Goal: Task Accomplishment & Management: Manage account settings

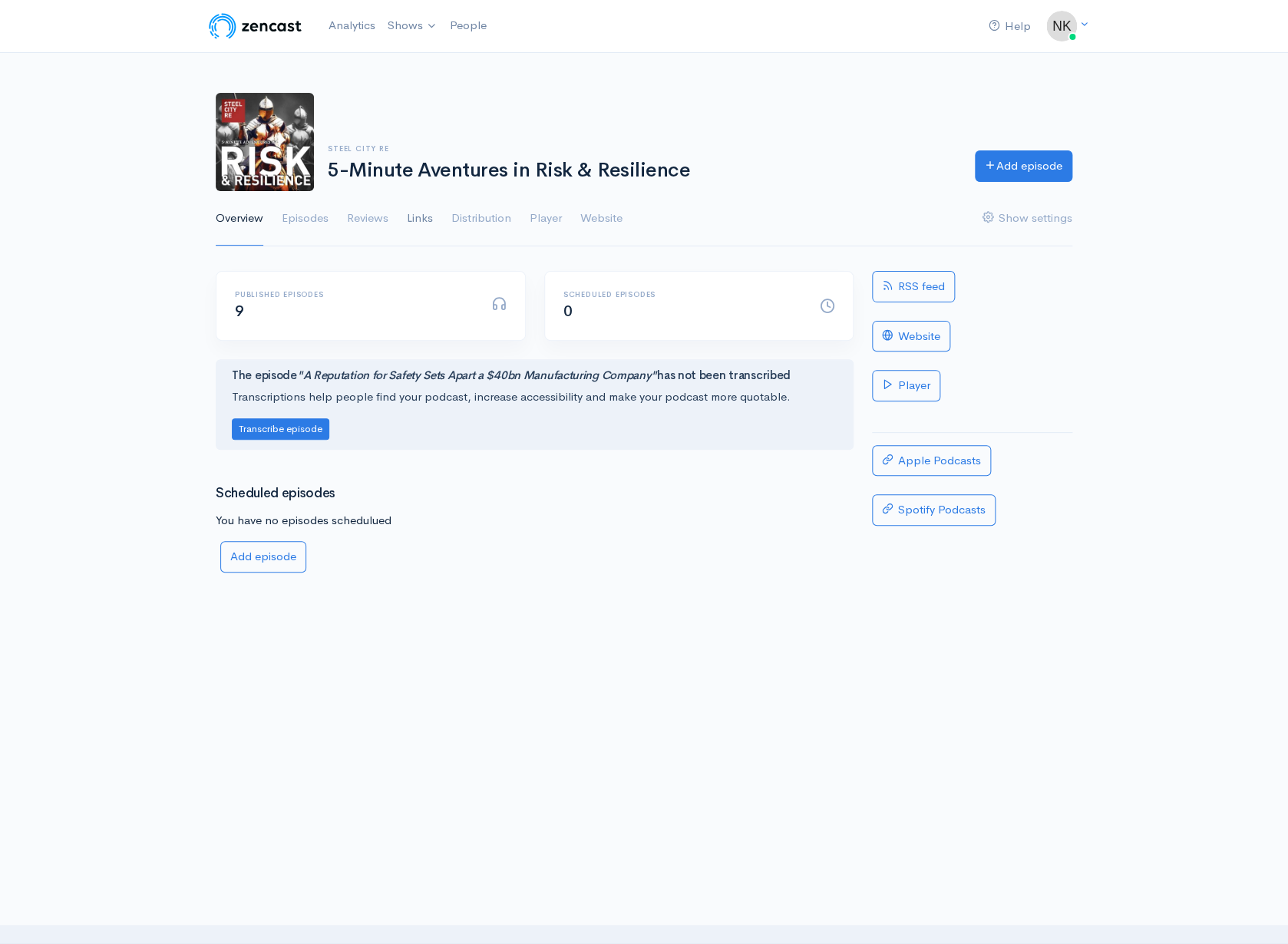
click at [433, 246] on link "Links" at bounding box center [420, 219] width 26 height 55
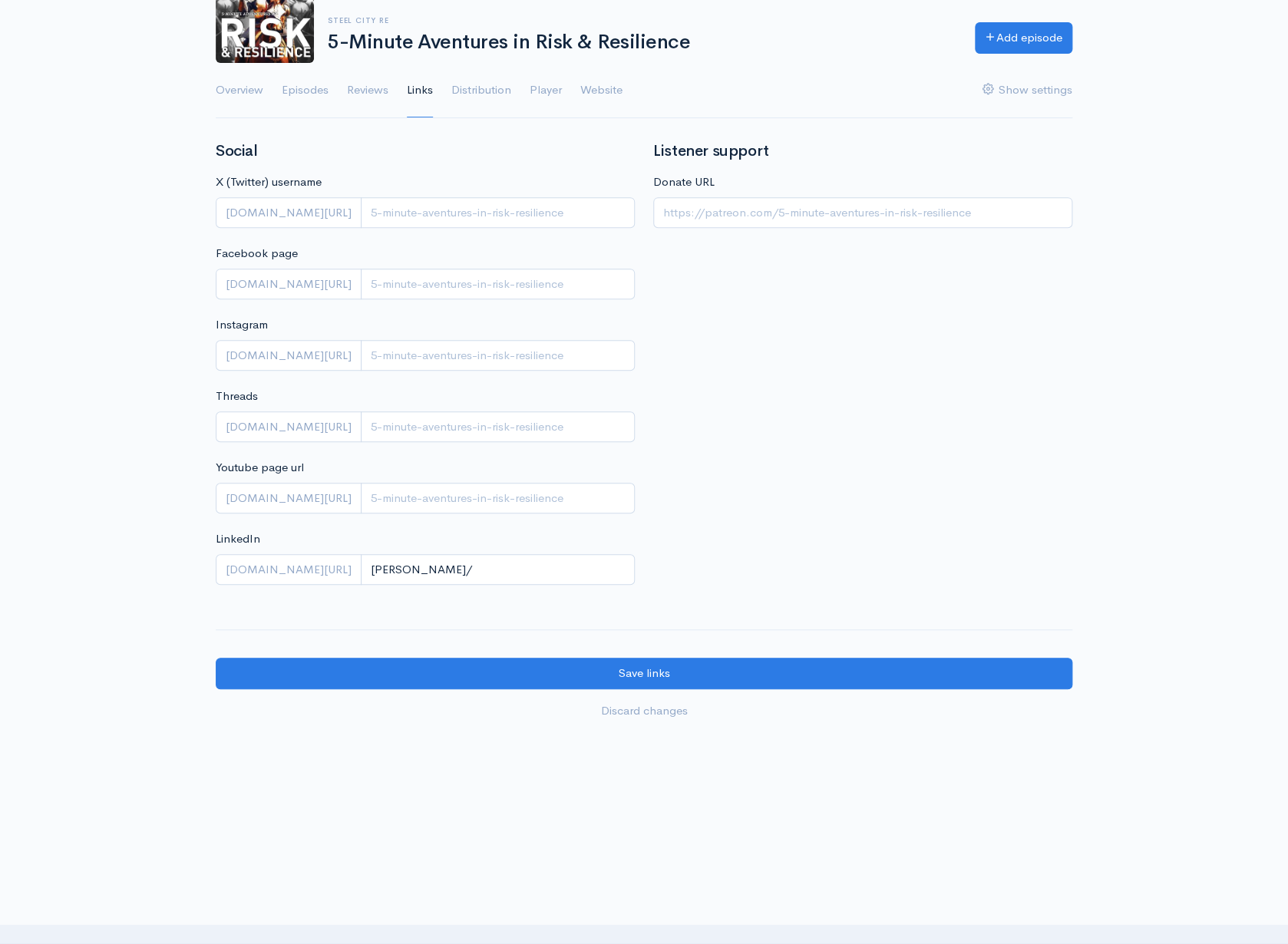
scroll to position [164, 0]
click at [252, 118] on link "Overview" at bounding box center [240, 90] width 48 height 55
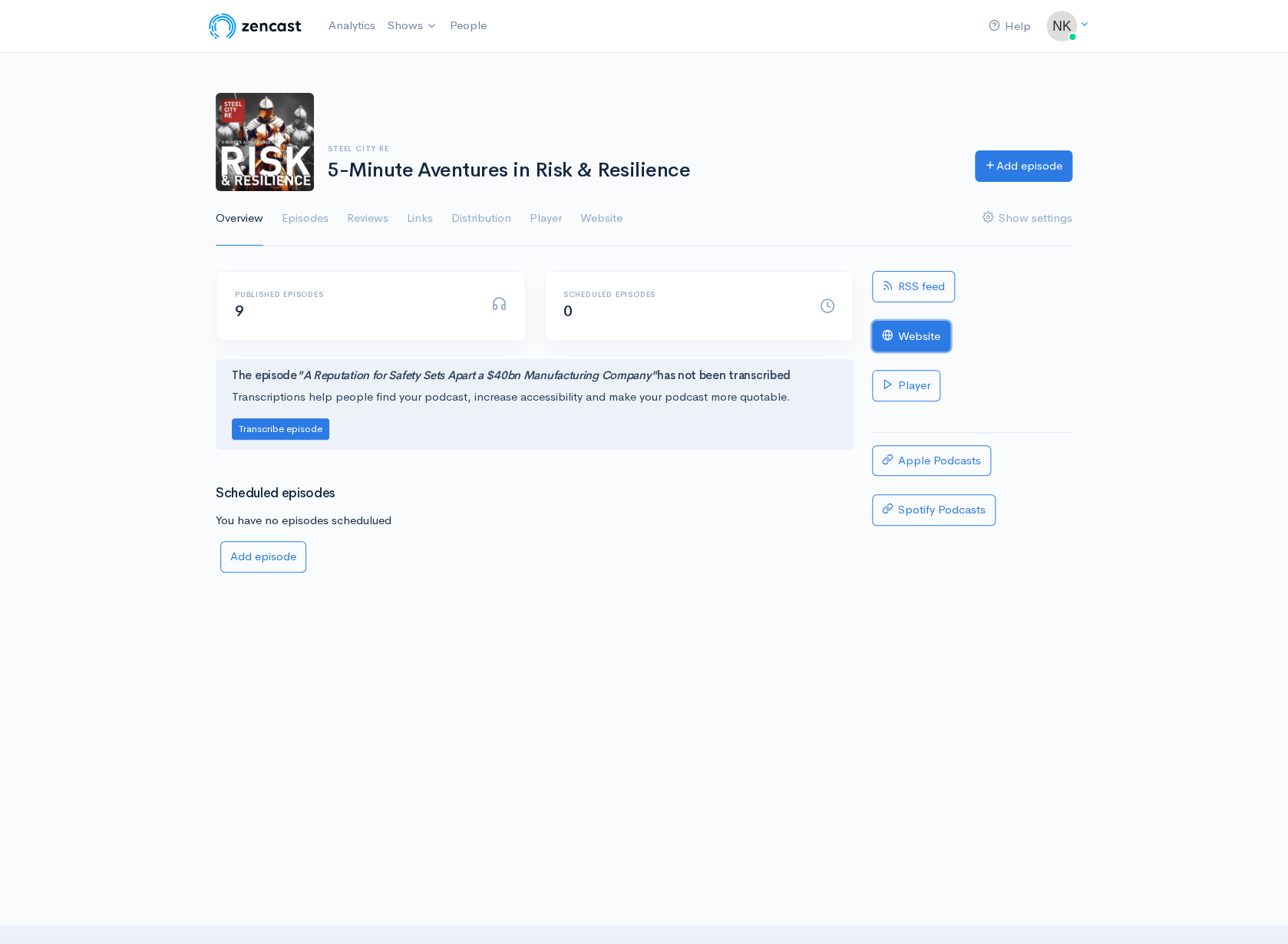
click at [914, 352] on link "Website" at bounding box center [910, 336] width 78 height 31
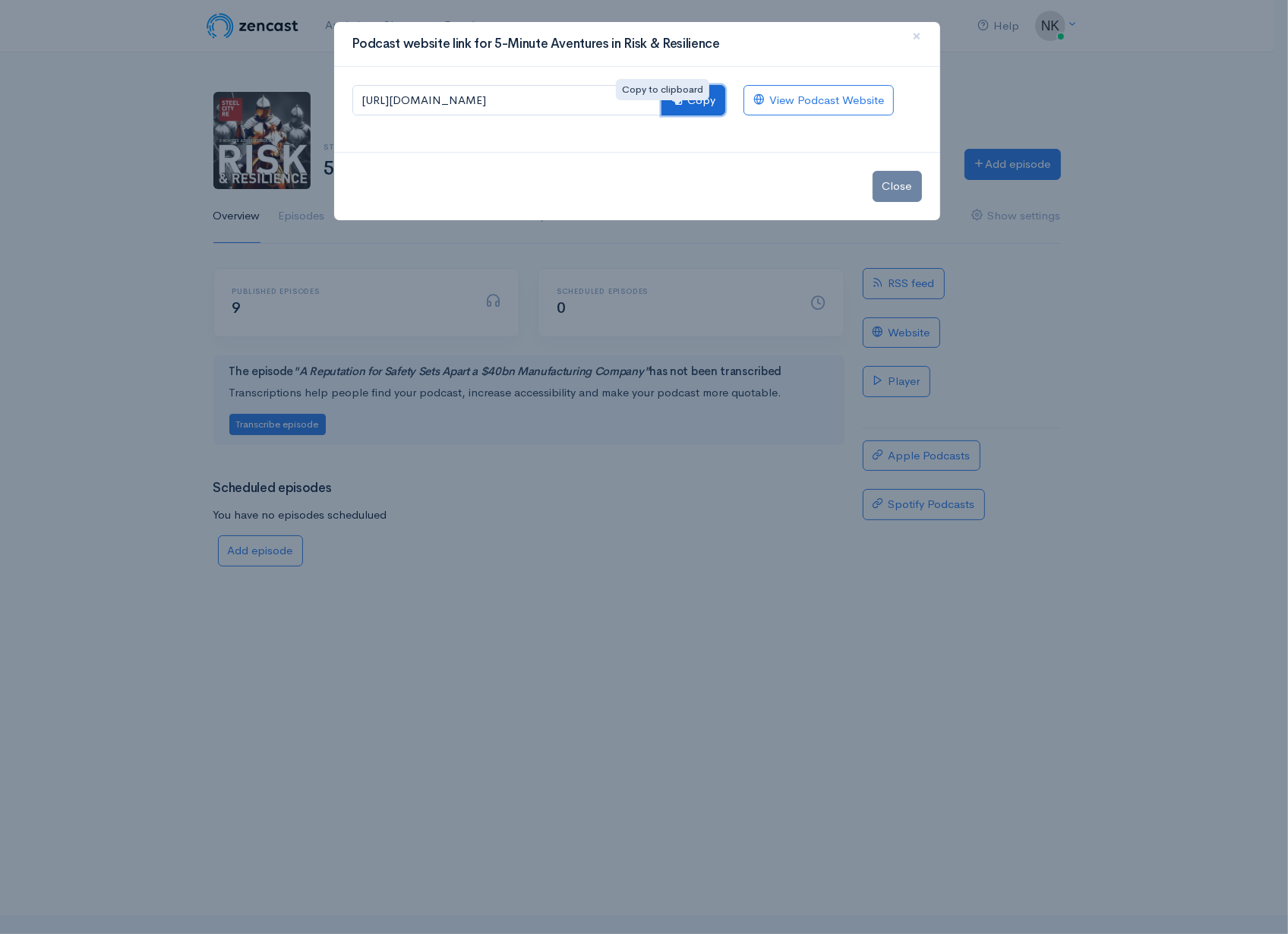
click at [675, 116] on button "Copy" at bounding box center [694, 100] width 64 height 31
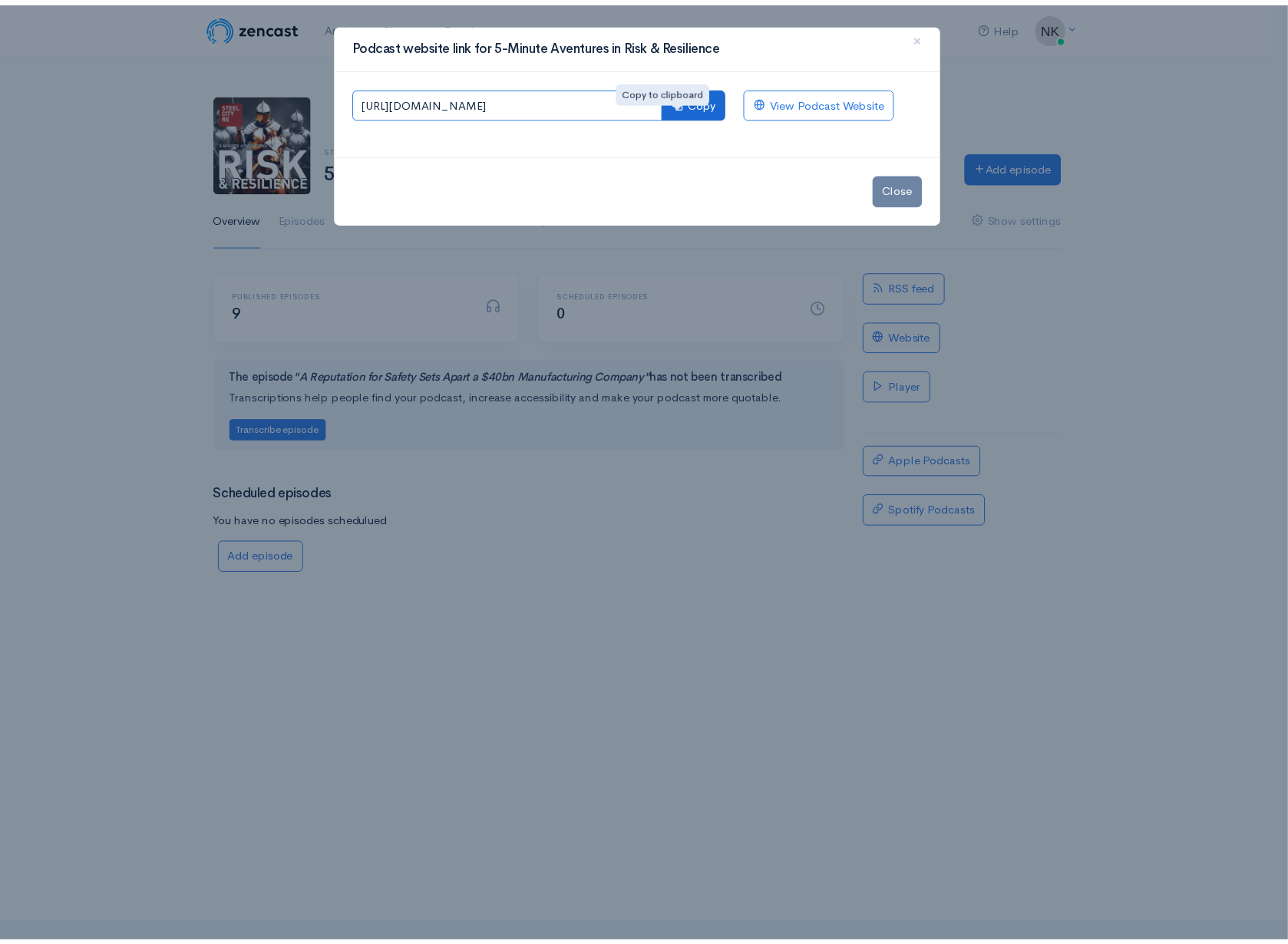
scroll to position [0, 194]
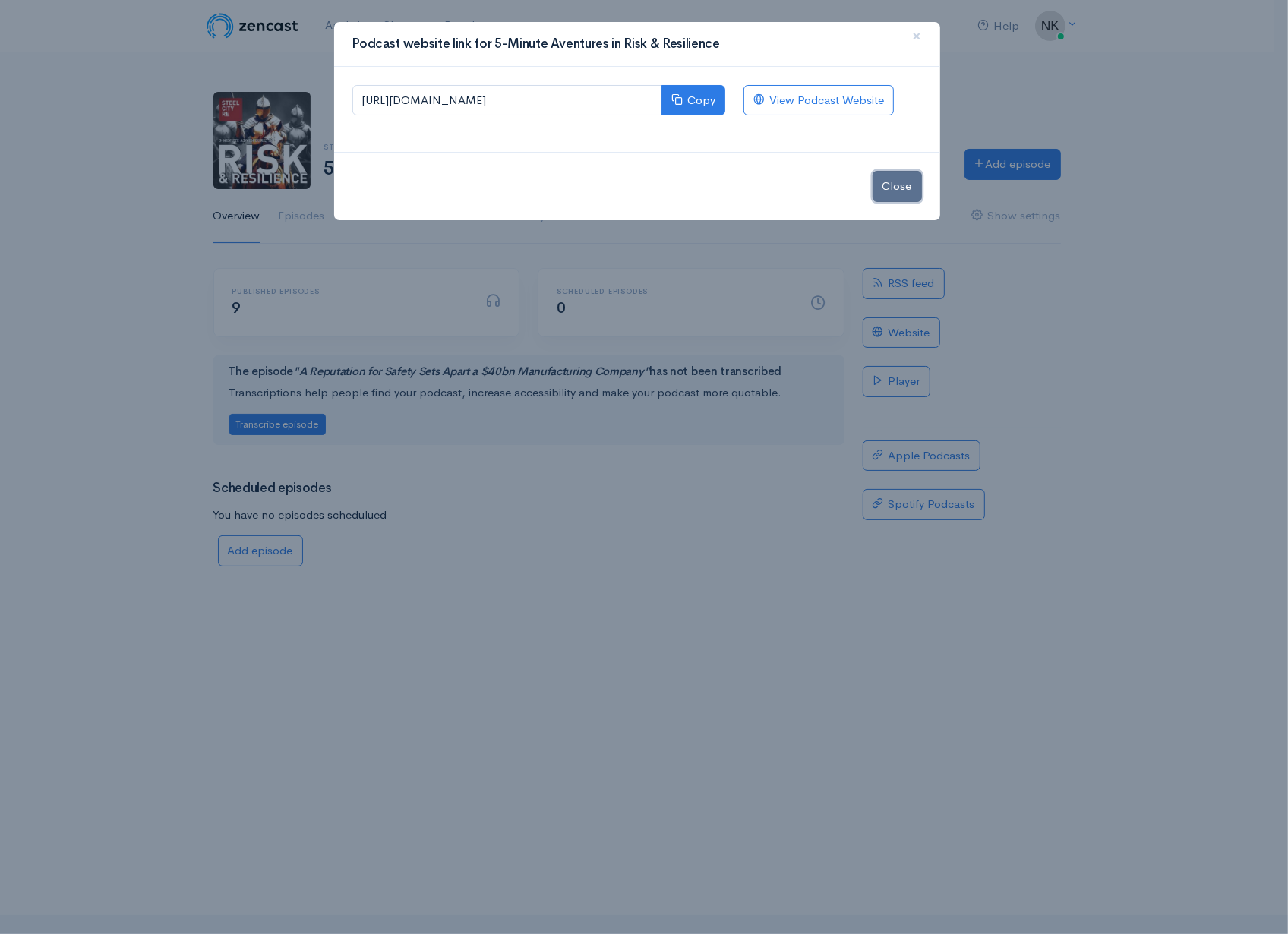
click at [893, 202] on button "Close" at bounding box center [897, 186] width 49 height 31
